Goal: Find specific page/section: Find specific page/section

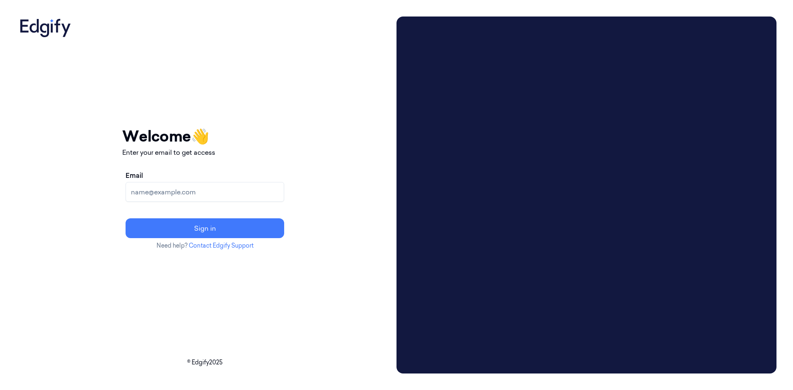
click at [161, 185] on input "Email" at bounding box center [205, 192] width 159 height 20
type input "ofercoh@shufersal.co.il"
click at [126, 218] on button "Sign in" at bounding box center [205, 228] width 159 height 20
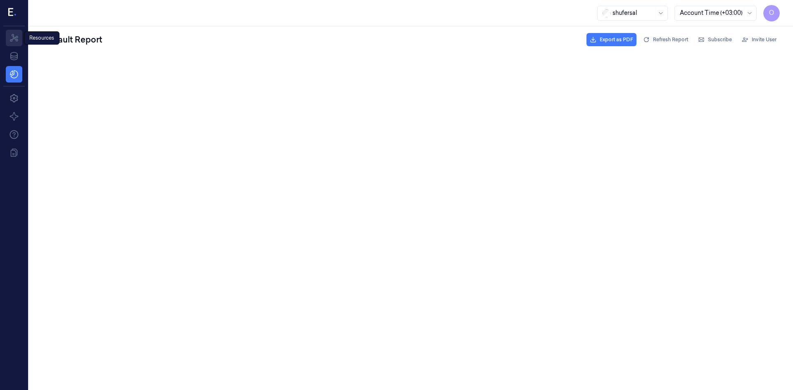
click at [21, 45] on link "Resources" at bounding box center [14, 38] width 17 height 17
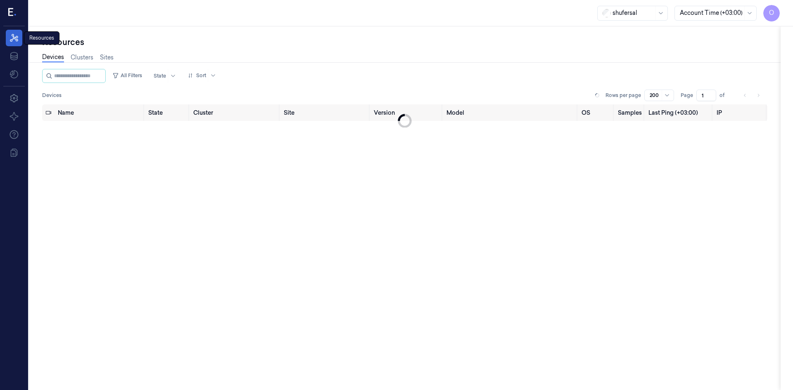
click at [9, 34] on icon at bounding box center [14, 38] width 10 height 10
click at [92, 81] on input "string" at bounding box center [79, 75] width 50 height 13
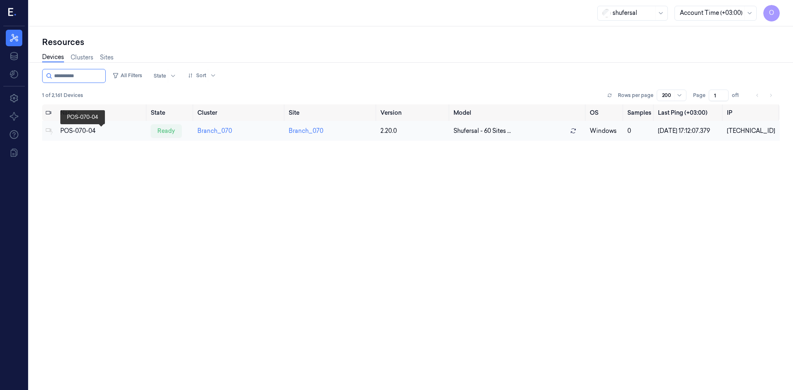
type input "**********"
click at [87, 135] on div "POS-070-04" at bounding box center [102, 131] width 84 height 9
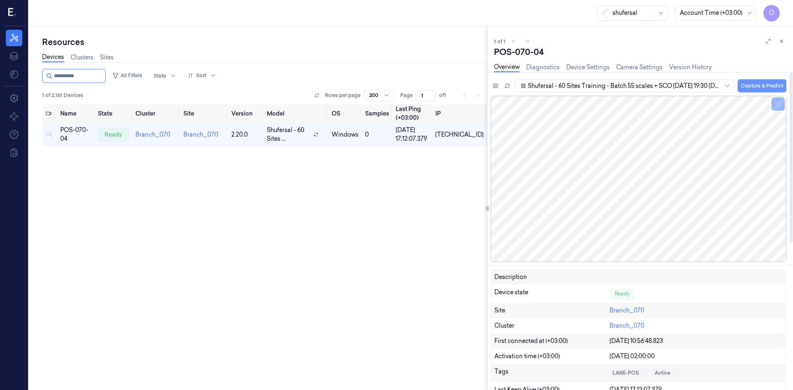
click at [751, 89] on button "Capture & Predict" at bounding box center [761, 85] width 49 height 13
